Goal: Information Seeking & Learning: Understand process/instructions

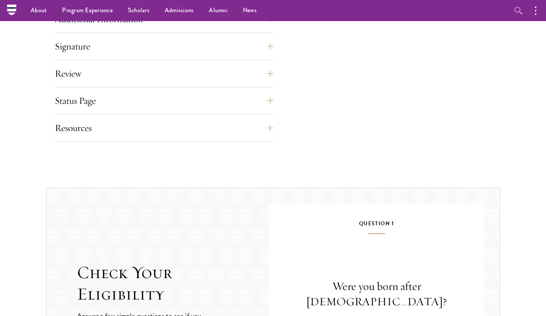
scroll to position [621, 0]
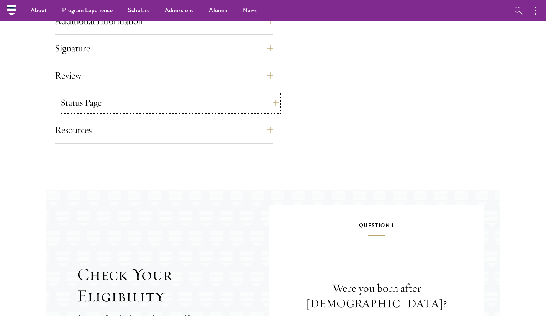
click at [263, 98] on button "Status Page" at bounding box center [170, 103] width 219 height 18
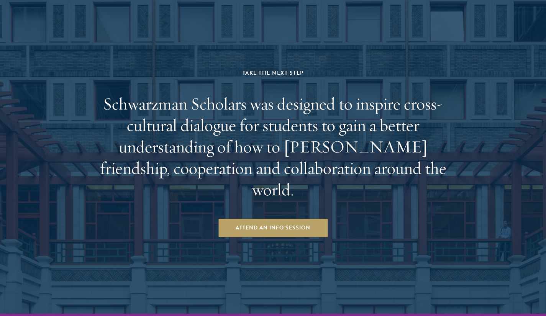
scroll to position [1392, 0]
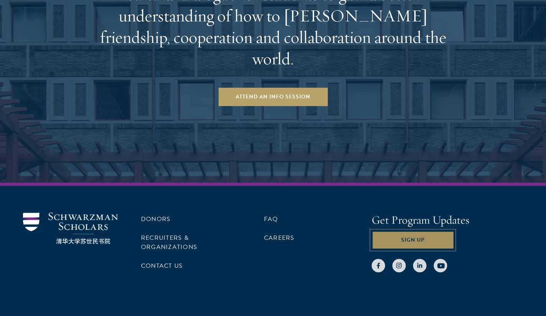
drag, startPoint x: 418, startPoint y: 217, endPoint x: 456, endPoint y: 217, distance: 38.4
click at [456, 231] on div "Sign Up" at bounding box center [447, 240] width 151 height 18
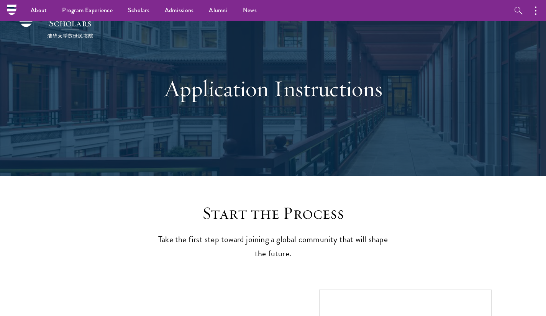
scroll to position [0, 0]
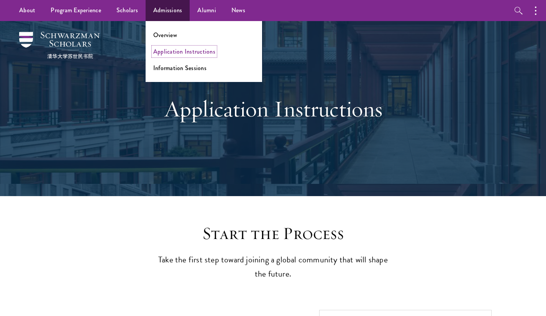
click at [165, 51] on link "Application Instructions" at bounding box center [184, 51] width 62 height 9
click at [173, 30] on ul "Overview Application Instructions Information Sessions" at bounding box center [204, 51] width 117 height 61
click at [174, 33] on link "Overview" at bounding box center [165, 35] width 24 height 9
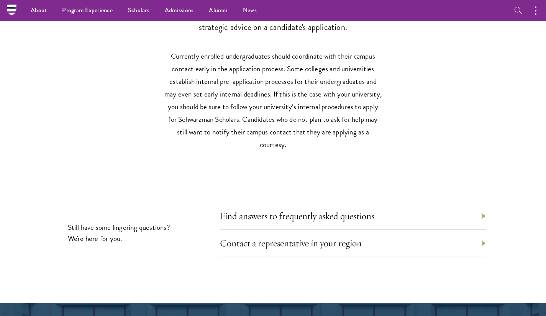
scroll to position [3296, 0]
